Goal: Obtain resource: Download file/media

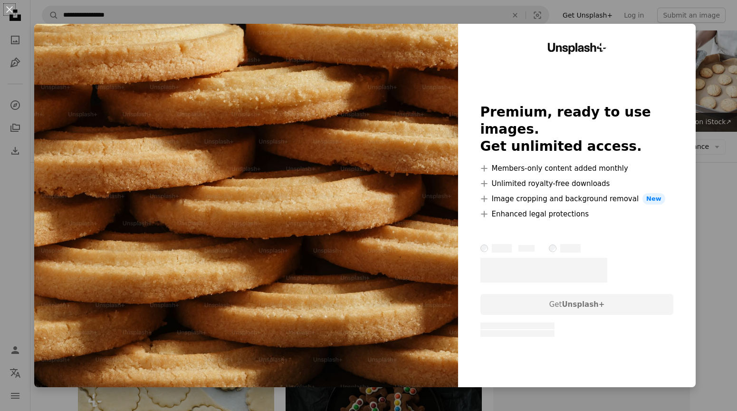
scroll to position [1588, 0]
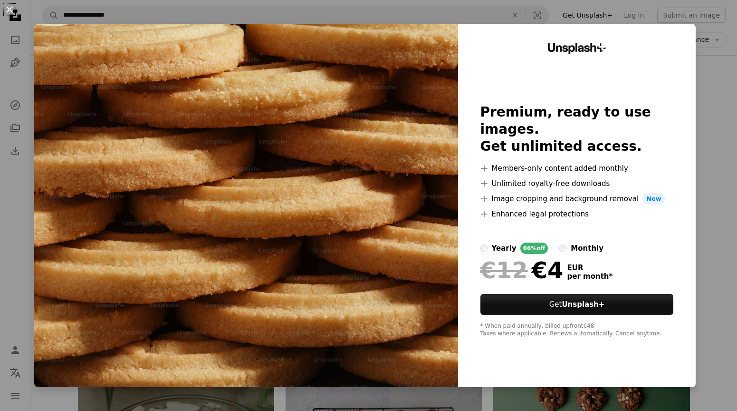
click at [8, 8] on button "An X shape" at bounding box center [9, 9] width 11 height 11
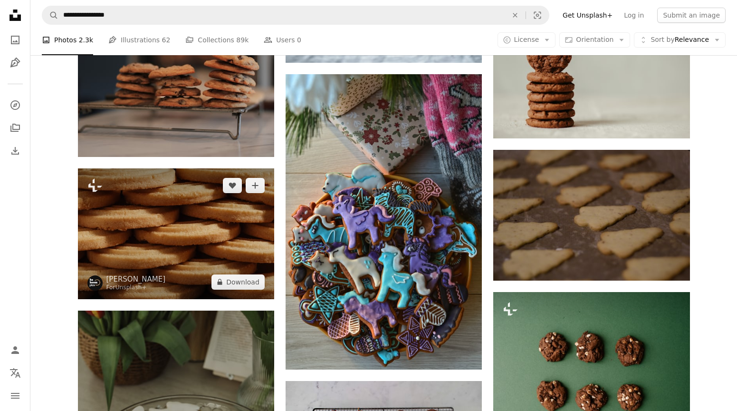
click at [261, 247] on img at bounding box center [176, 233] width 196 height 131
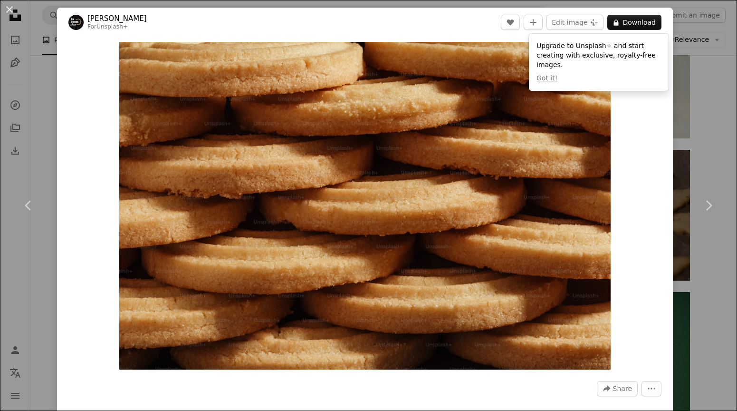
click at [49, 286] on div "An X shape Chevron left Chevron right [PERSON_NAME] For Unsplash+ A heart A plu…" at bounding box center [368, 205] width 737 height 411
